Goal: Find specific page/section: Locate a particular part of the current website

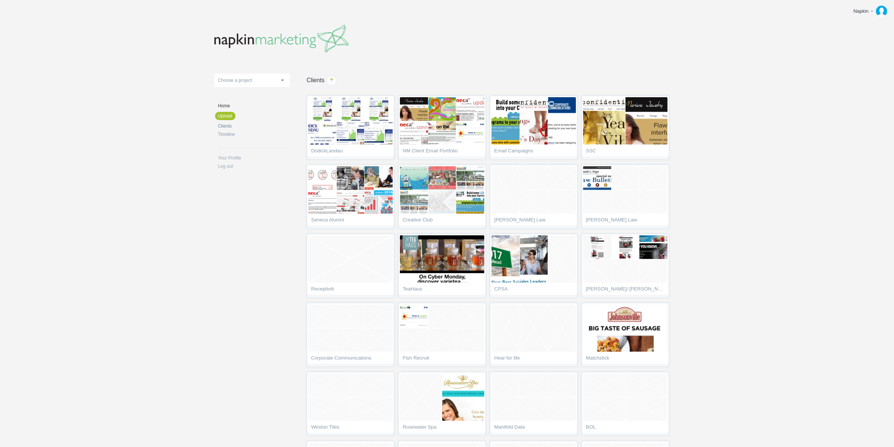
click at [227, 128] on link "Clients" at bounding box center [253, 126] width 71 height 5
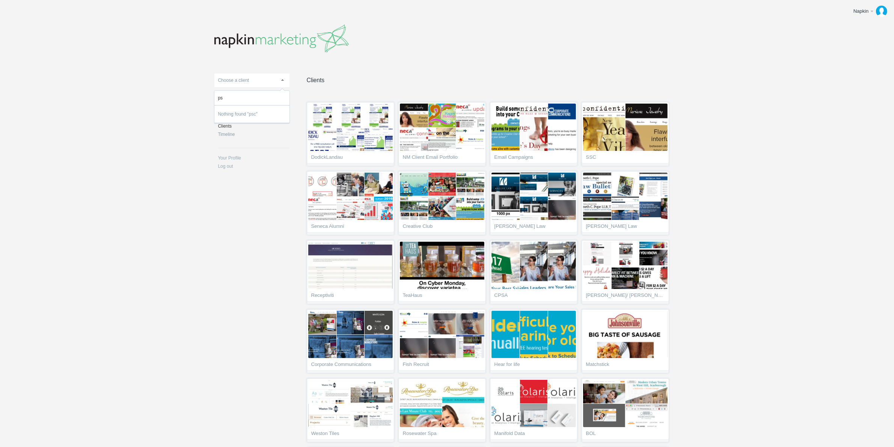
type input "p"
type input "pub"
click at [254, 113] on li "Pub lic Service Credit Union" at bounding box center [251, 114] width 75 height 14
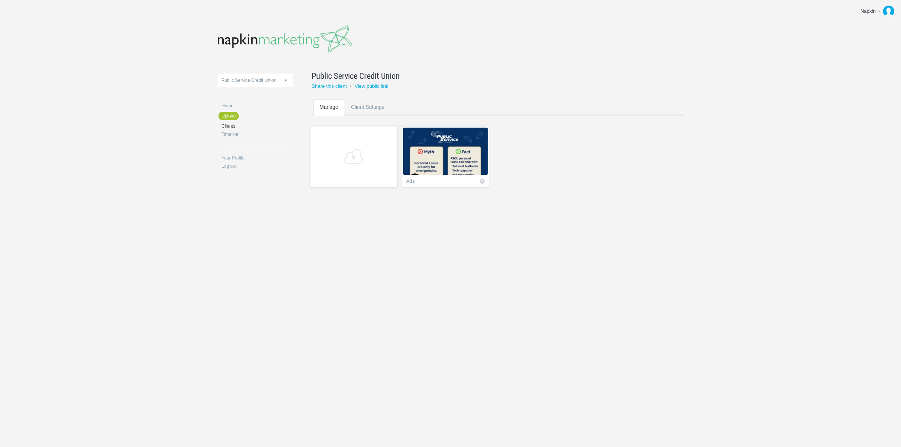
click at [464, 152] on img at bounding box center [445, 151] width 84 height 47
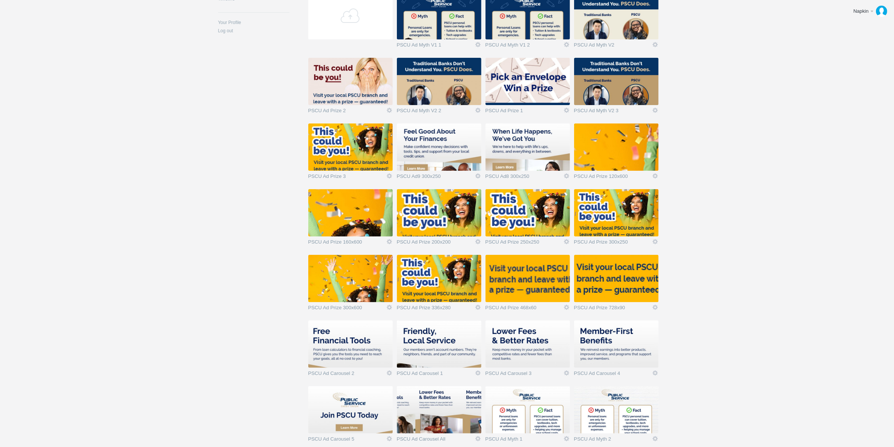
scroll to position [175, 0]
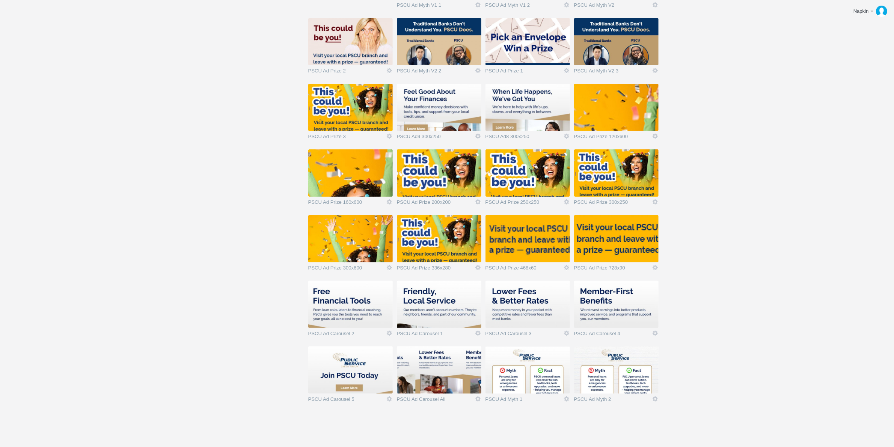
click at [437, 309] on img at bounding box center [439, 304] width 84 height 47
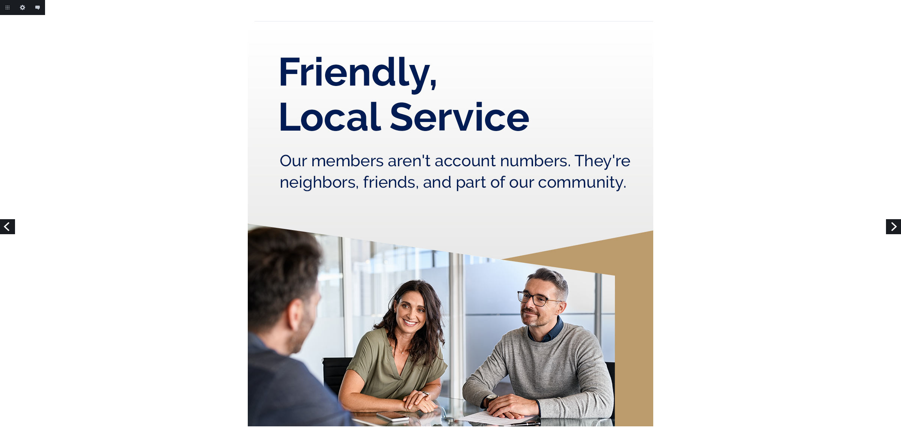
click at [8, 224] on link "Previous" at bounding box center [7, 226] width 15 height 15
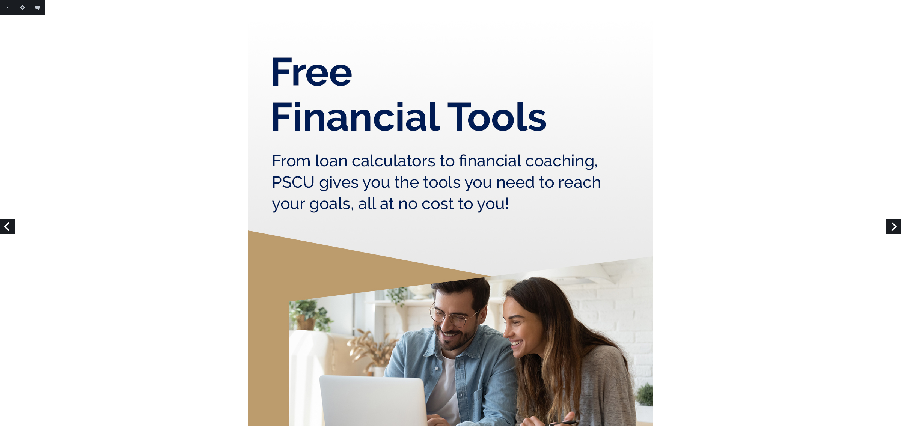
click at [895, 225] on link "Next" at bounding box center [893, 226] width 15 height 15
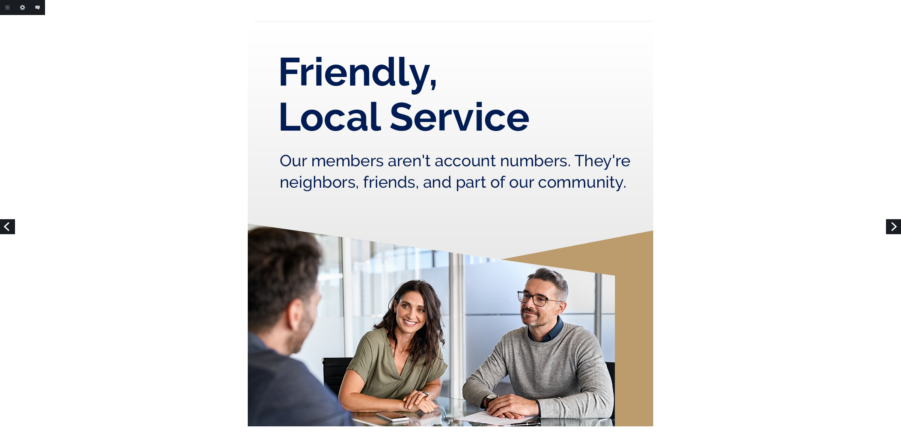
click at [893, 229] on link "Next" at bounding box center [893, 226] width 15 height 15
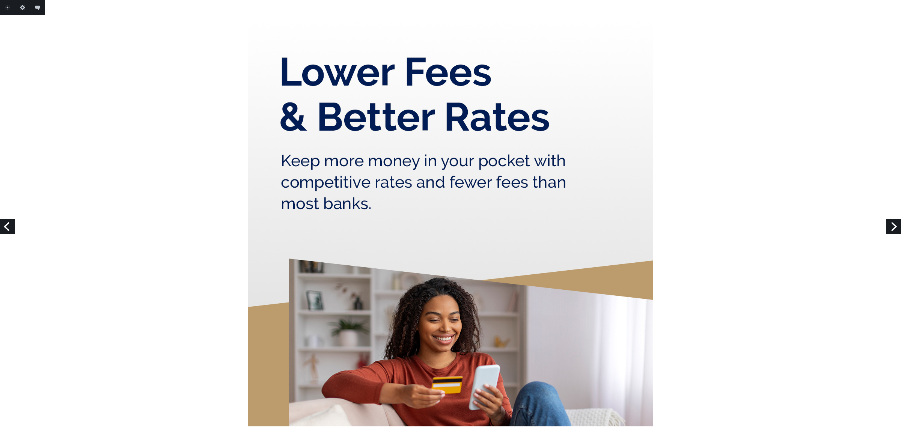
click at [889, 227] on link "Next" at bounding box center [893, 226] width 15 height 15
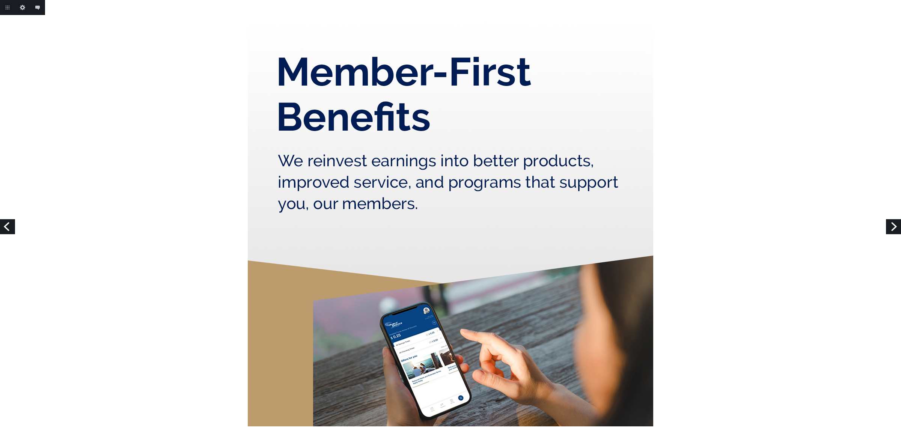
click at [893, 230] on link "Next" at bounding box center [893, 226] width 15 height 15
